Goal: Task Accomplishment & Management: Use online tool/utility

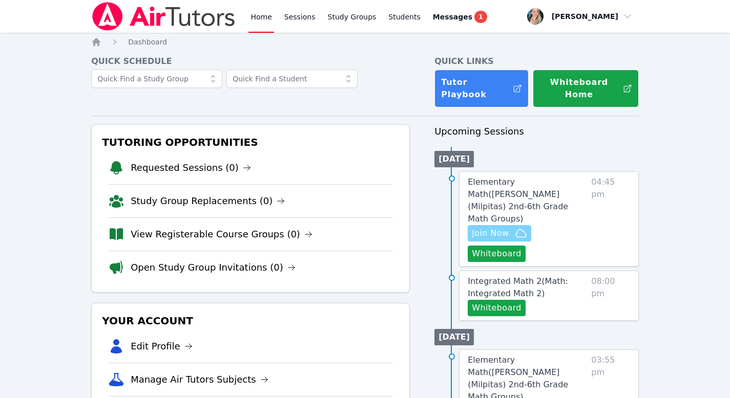
click at [496, 227] on span "Join Now" at bounding box center [490, 233] width 37 height 12
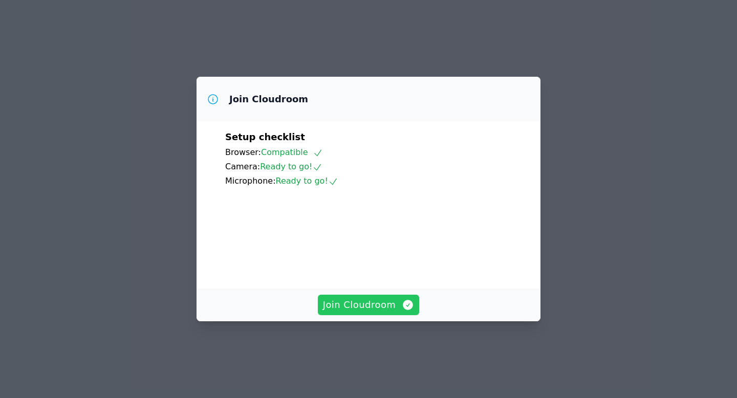
click at [353, 312] on span "Join Cloudroom" at bounding box center [369, 305] width 92 height 14
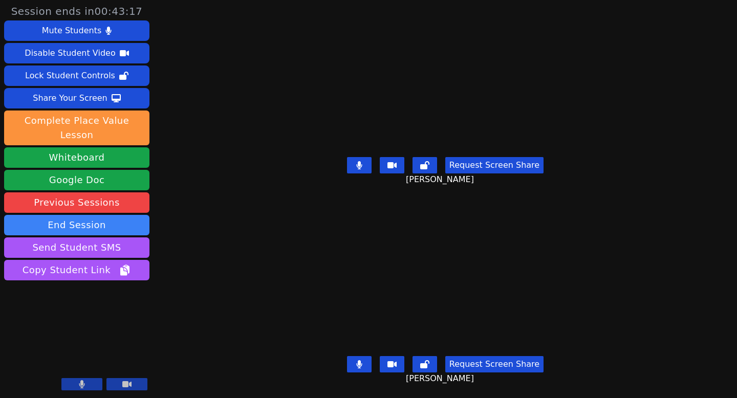
click at [231, 174] on div "Session ends in 00:43:17 Mute Students Disable Student Video Lock Student Contr…" at bounding box center [368, 199] width 737 height 398
click at [85, 147] on button "Whiteboard" at bounding box center [76, 157] width 145 height 20
click at [363, 361] on button at bounding box center [359, 364] width 25 height 16
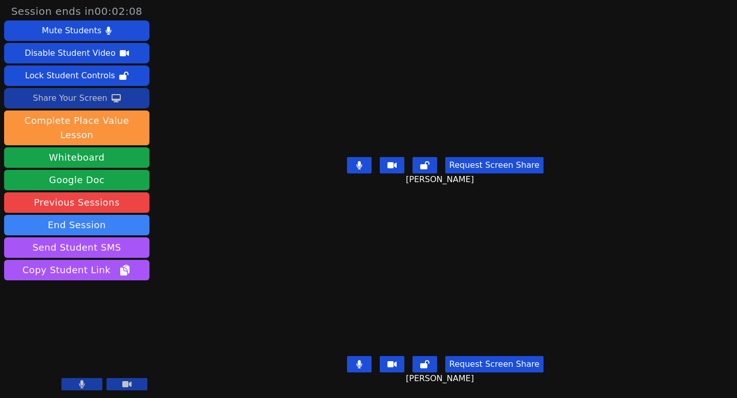
click at [116, 98] on icon at bounding box center [116, 98] width 9 height 8
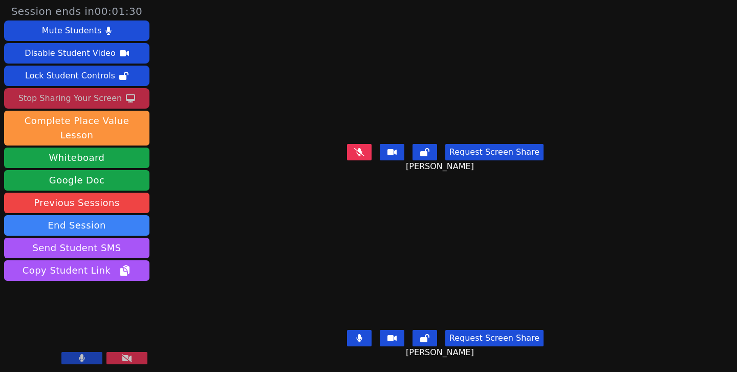
click at [98, 97] on div "Stop Sharing Your Screen" at bounding box center [69, 98] width 103 height 16
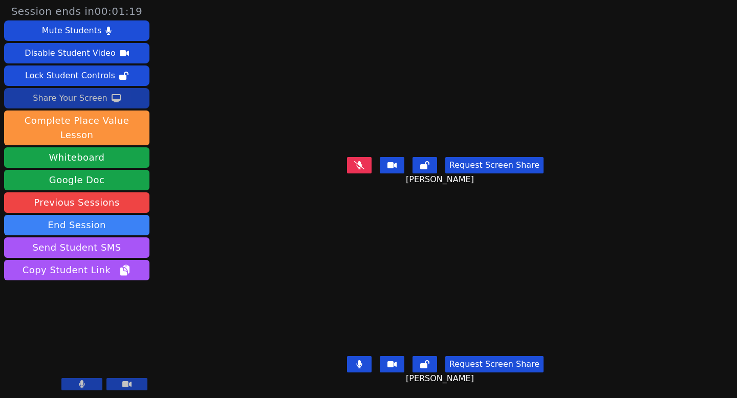
click at [112, 102] on icon at bounding box center [116, 98] width 9 height 8
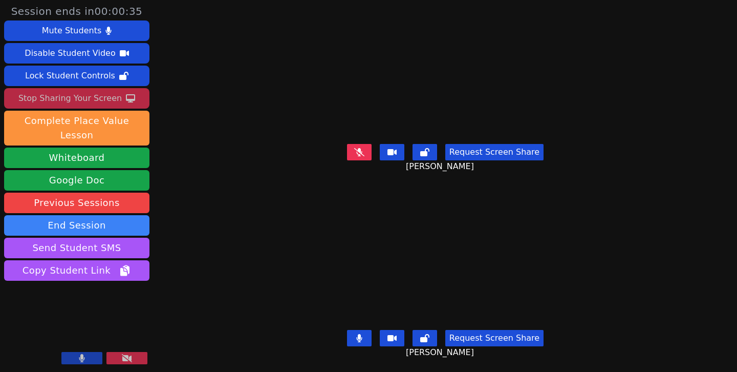
click at [112, 93] on div "Stop Sharing Your Screen" at bounding box center [69, 98] width 103 height 16
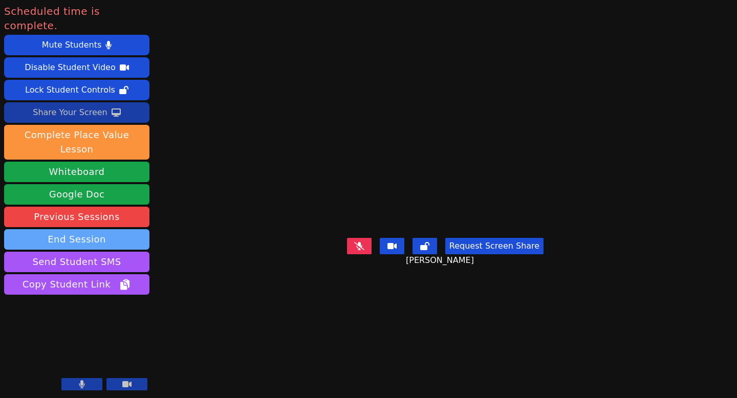
click at [61, 229] on button "End Session" at bounding box center [76, 239] width 145 height 20
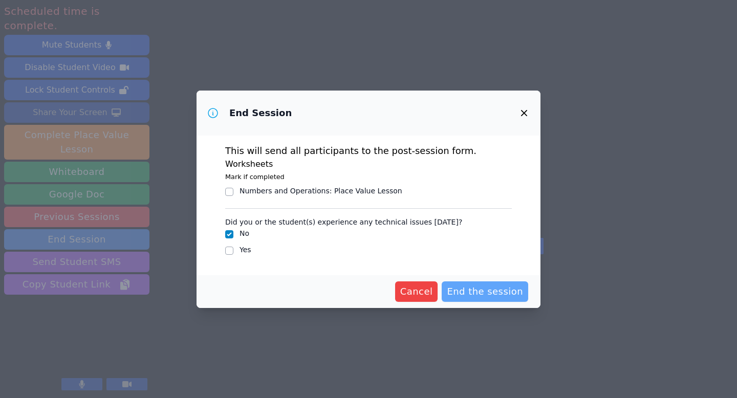
click at [458, 289] on span "End the session" at bounding box center [485, 292] width 76 height 14
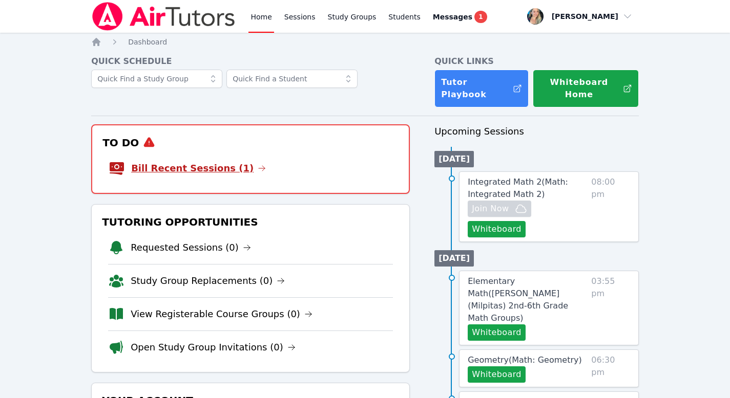
click at [211, 161] on link "Bill Recent Sessions (1)" at bounding box center [198, 168] width 135 height 14
